Goal: Information Seeking & Learning: Learn about a topic

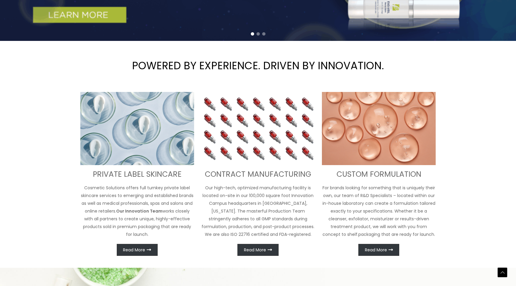
scroll to position [192, 0]
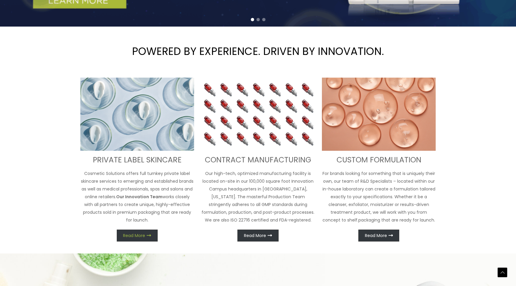
click at [135, 234] on span "Read More" at bounding box center [134, 235] width 22 height 4
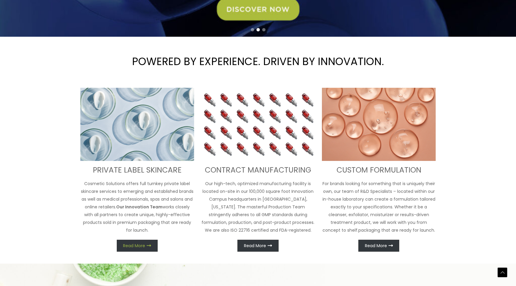
click at [128, 246] on span "Read More" at bounding box center [134, 245] width 22 height 4
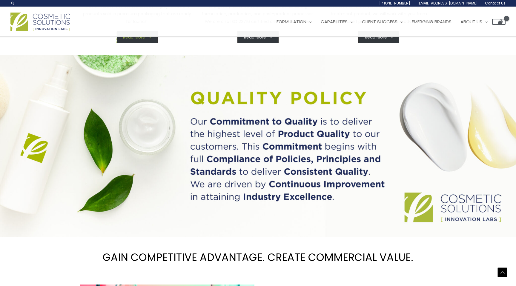
scroll to position [0, 0]
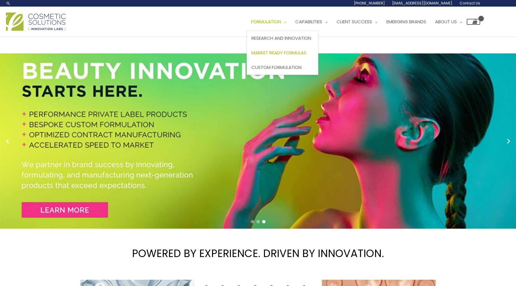
click at [289, 51] on span "Market Ready Formulas" at bounding box center [278, 53] width 55 height 6
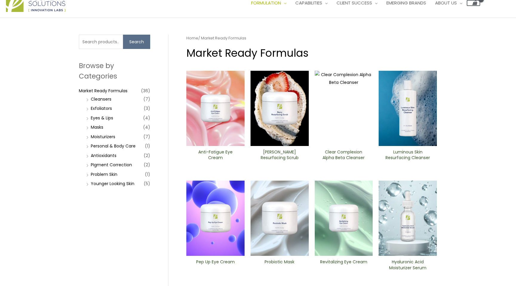
scroll to position [26, 0]
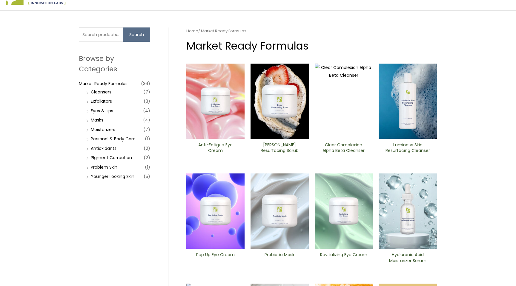
click at [88, 129] on li "Moisturizers (7)" at bounding box center [117, 129] width 65 height 8
click at [101, 138] on link "Personal & Body Care" at bounding box center [113, 139] width 45 height 6
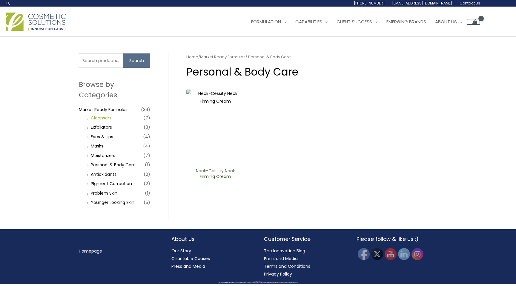
click at [104, 115] on link "Cleansers" at bounding box center [101, 118] width 21 height 6
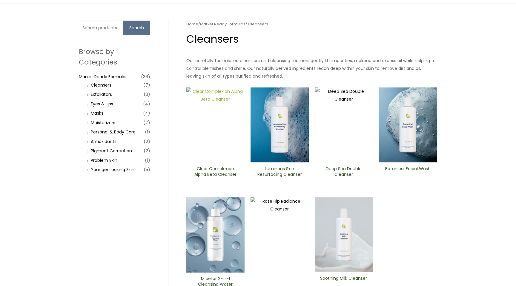
scroll to position [35, 0]
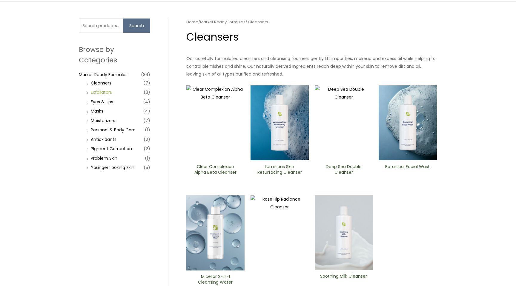
click at [100, 94] on link "Exfoliators" at bounding box center [101, 92] width 21 height 6
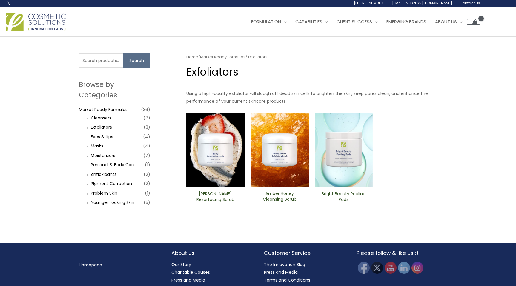
scroll to position [12, 0]
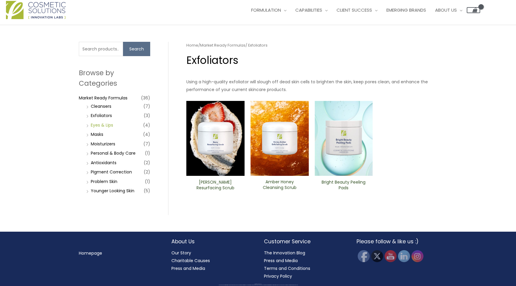
click at [106, 124] on link "Eyes & Lips" at bounding box center [102, 125] width 22 height 6
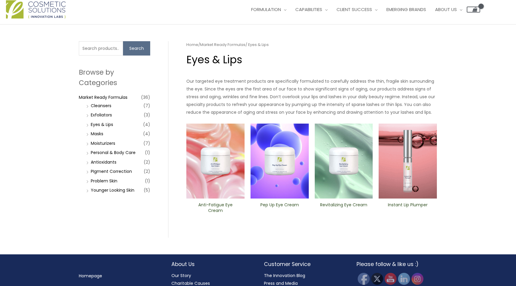
scroll to position [19, 0]
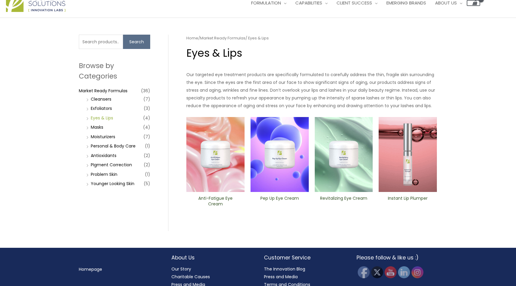
click at [98, 118] on link "Eyes & Lips" at bounding box center [102, 118] width 22 height 6
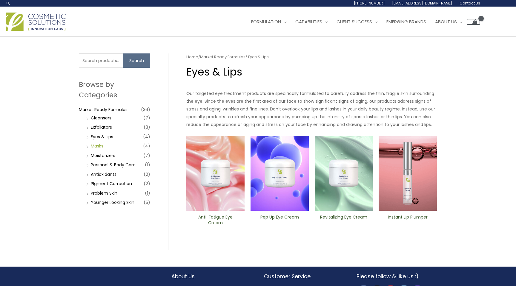
click at [101, 146] on link "Masks" at bounding box center [97, 146] width 13 height 6
click at [103, 155] on link "Moisturizers" at bounding box center [103, 155] width 24 height 6
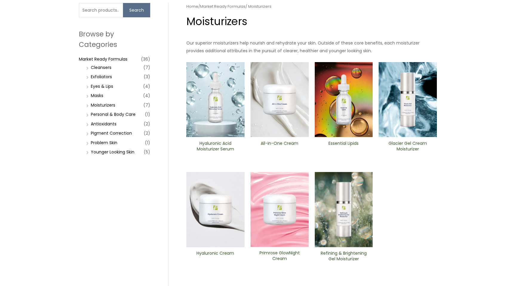
scroll to position [53, 0]
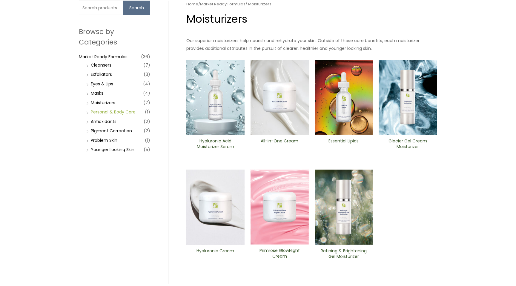
click at [113, 112] on link "Personal & Body Care" at bounding box center [113, 112] width 45 height 6
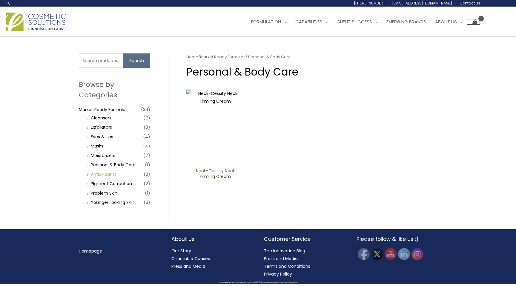
click at [105, 175] on link "Antioxidants" at bounding box center [104, 174] width 26 height 6
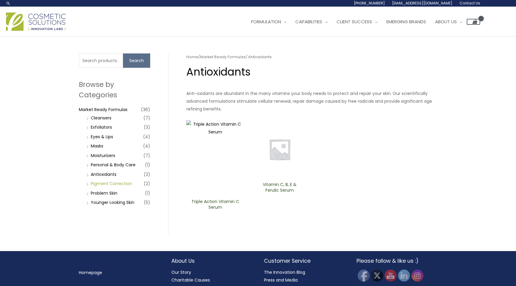
click at [107, 183] on link "PIgment Correction" at bounding box center [111, 184] width 41 height 6
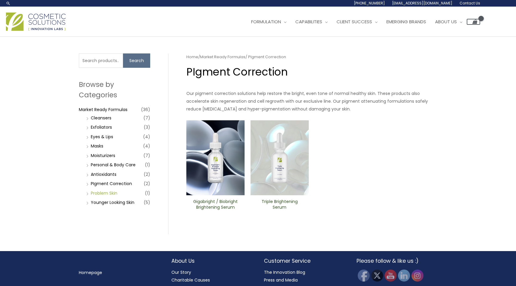
click at [108, 193] on link "Problem Skin" at bounding box center [104, 193] width 27 height 6
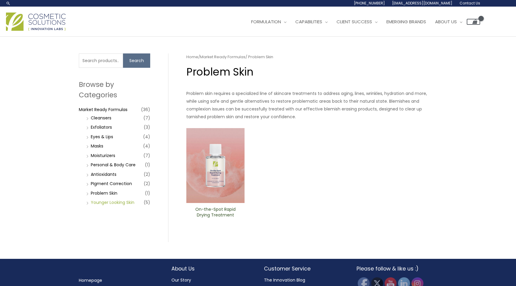
click at [111, 201] on link "Younger Looking Skin" at bounding box center [113, 202] width 44 height 6
